Goal: Information Seeking & Learning: Learn about a topic

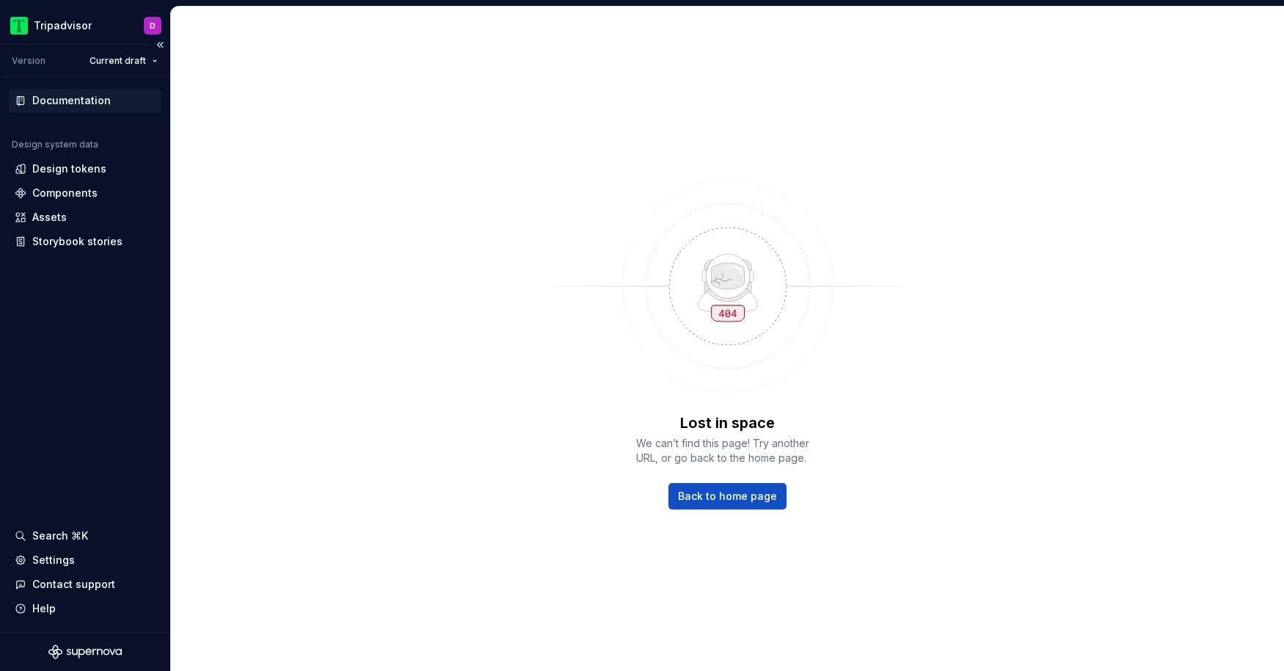
click at [86, 101] on div "Documentation" at bounding box center [71, 100] width 79 height 15
click at [79, 196] on div "Components" at bounding box center [64, 193] width 65 height 15
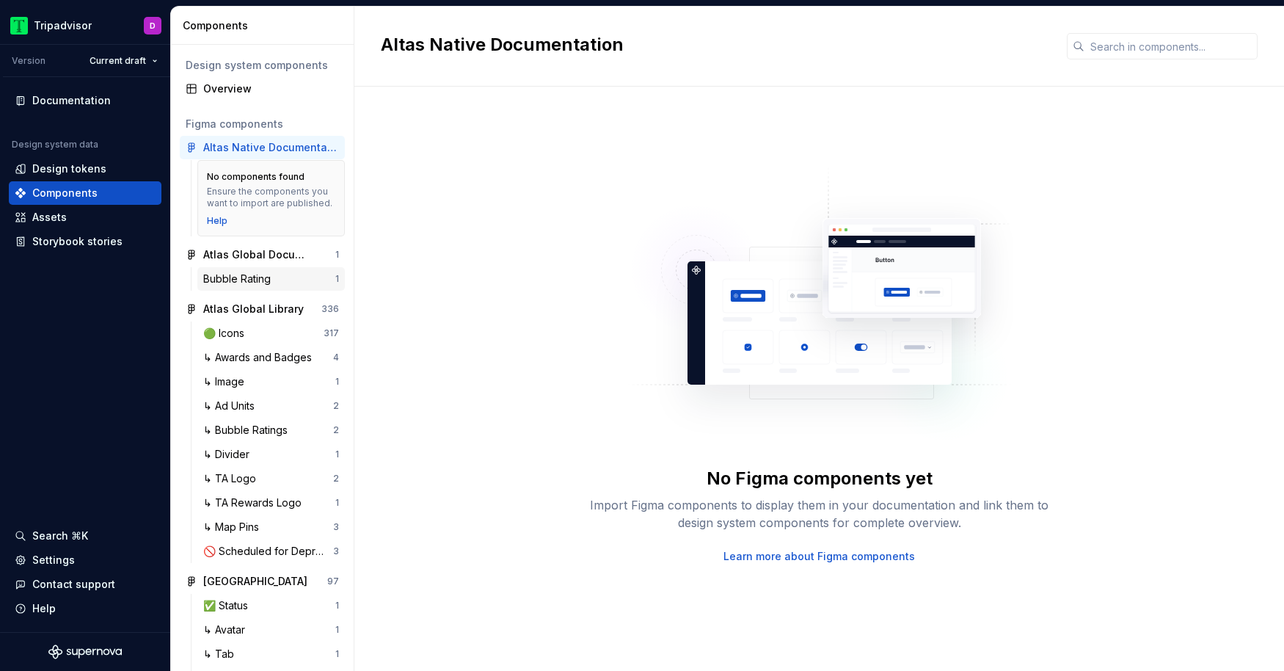
click at [260, 278] on div "Bubble Rating" at bounding box center [239, 279] width 73 height 15
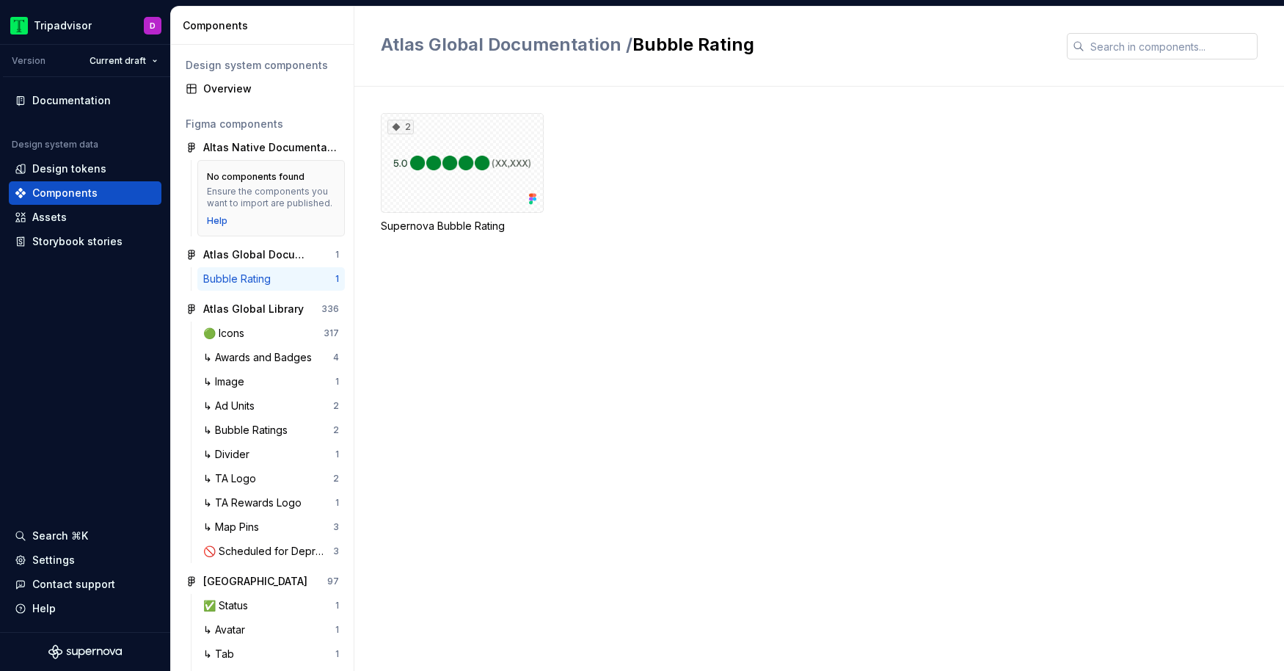
click at [1154, 47] on input "text" at bounding box center [1171, 46] width 173 height 26
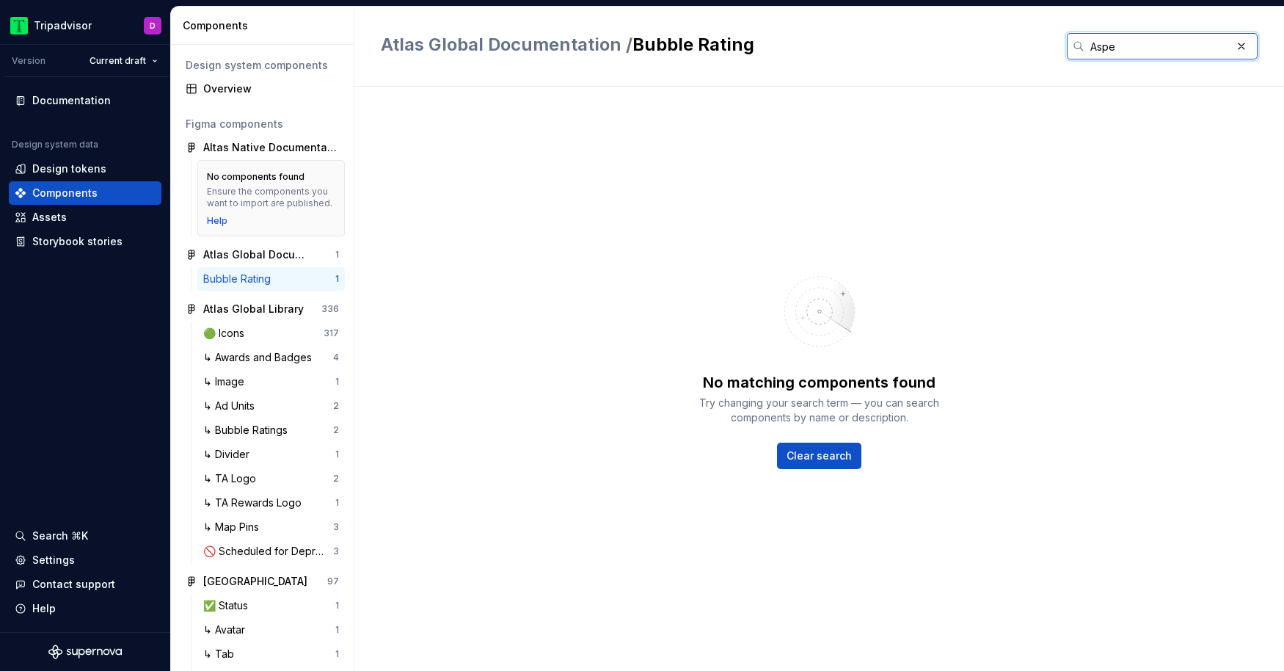
type input "Aspec"
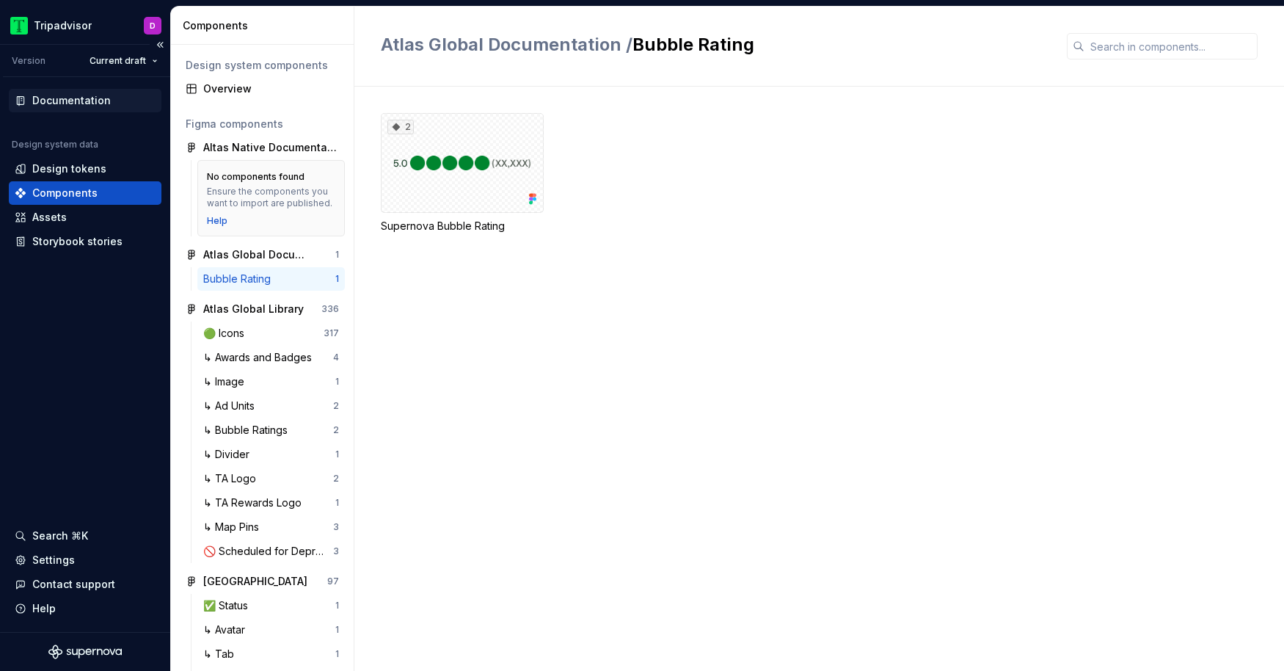
click at [81, 104] on div "Documentation" at bounding box center [71, 100] width 79 height 15
click at [67, 219] on div "Assets" at bounding box center [85, 217] width 141 height 15
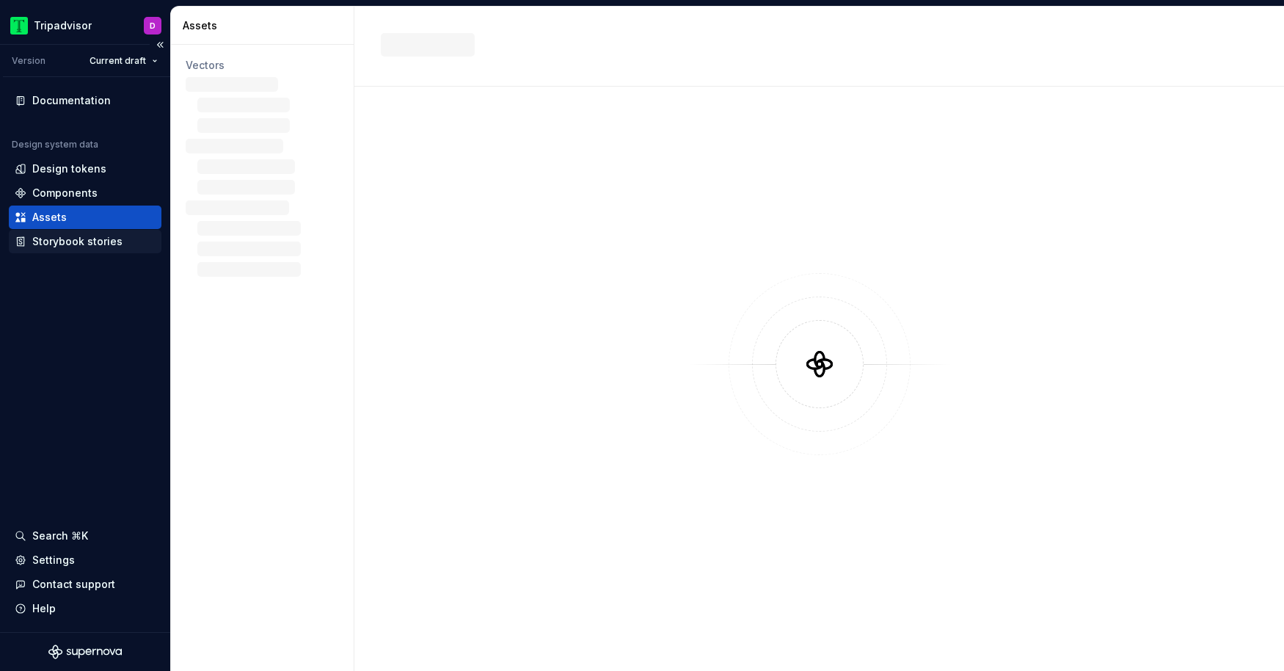
click at [76, 245] on div "Storybook stories" at bounding box center [77, 241] width 90 height 15
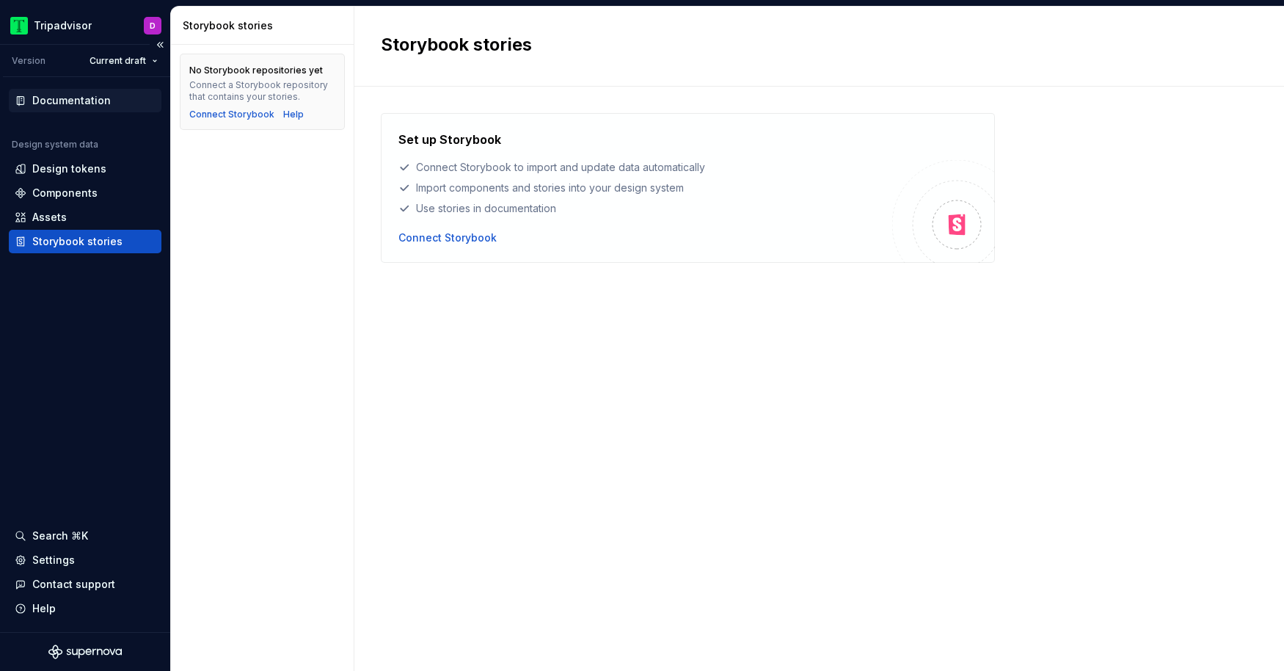
click at [85, 102] on div "Documentation" at bounding box center [71, 100] width 79 height 15
